Goal: Task Accomplishment & Management: Manage account settings

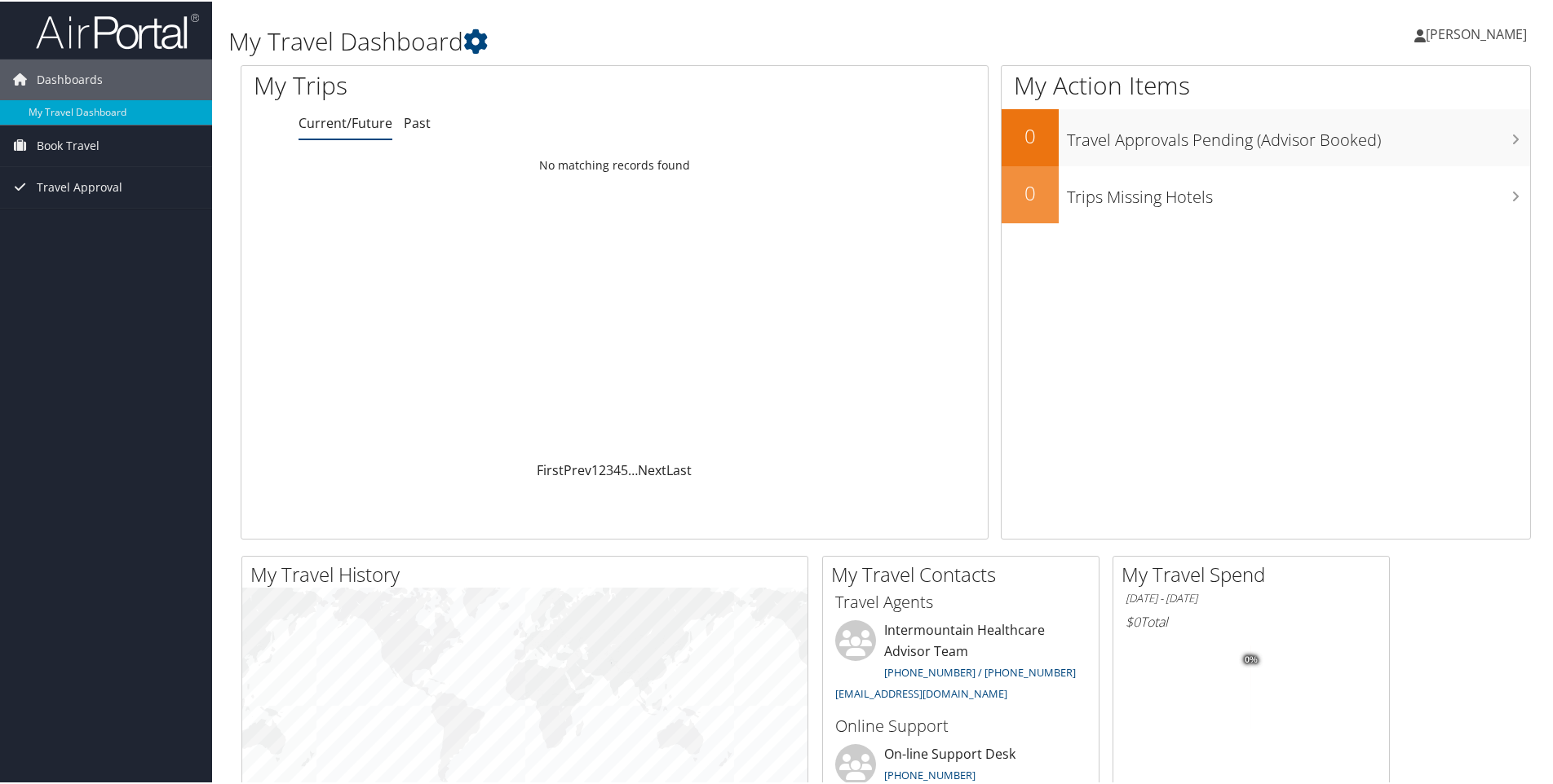
click at [1436, 37] on span "[PERSON_NAME]" at bounding box center [1477, 32] width 101 height 18
click at [1365, 149] on link "View Travel Profile" at bounding box center [1433, 144] width 181 height 28
click at [72, 70] on span "Dashboards" at bounding box center [69, 78] width 66 height 41
click at [1467, 41] on span "[PERSON_NAME]" at bounding box center [1477, 32] width 101 height 18
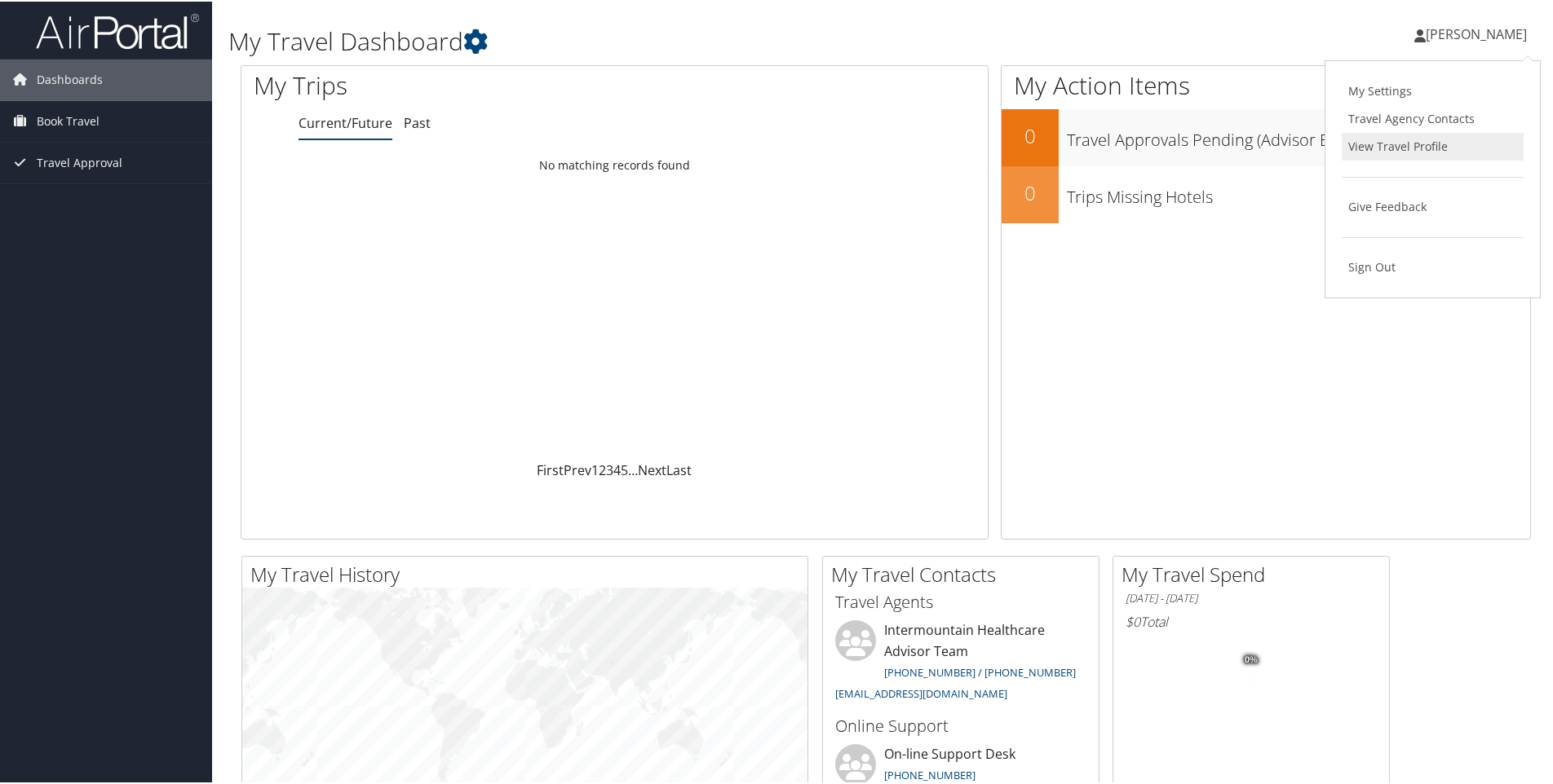
click at [1376, 148] on link "View Travel Profile" at bounding box center [1433, 144] width 181 height 28
